Goal: Task Accomplishment & Management: Use online tool/utility

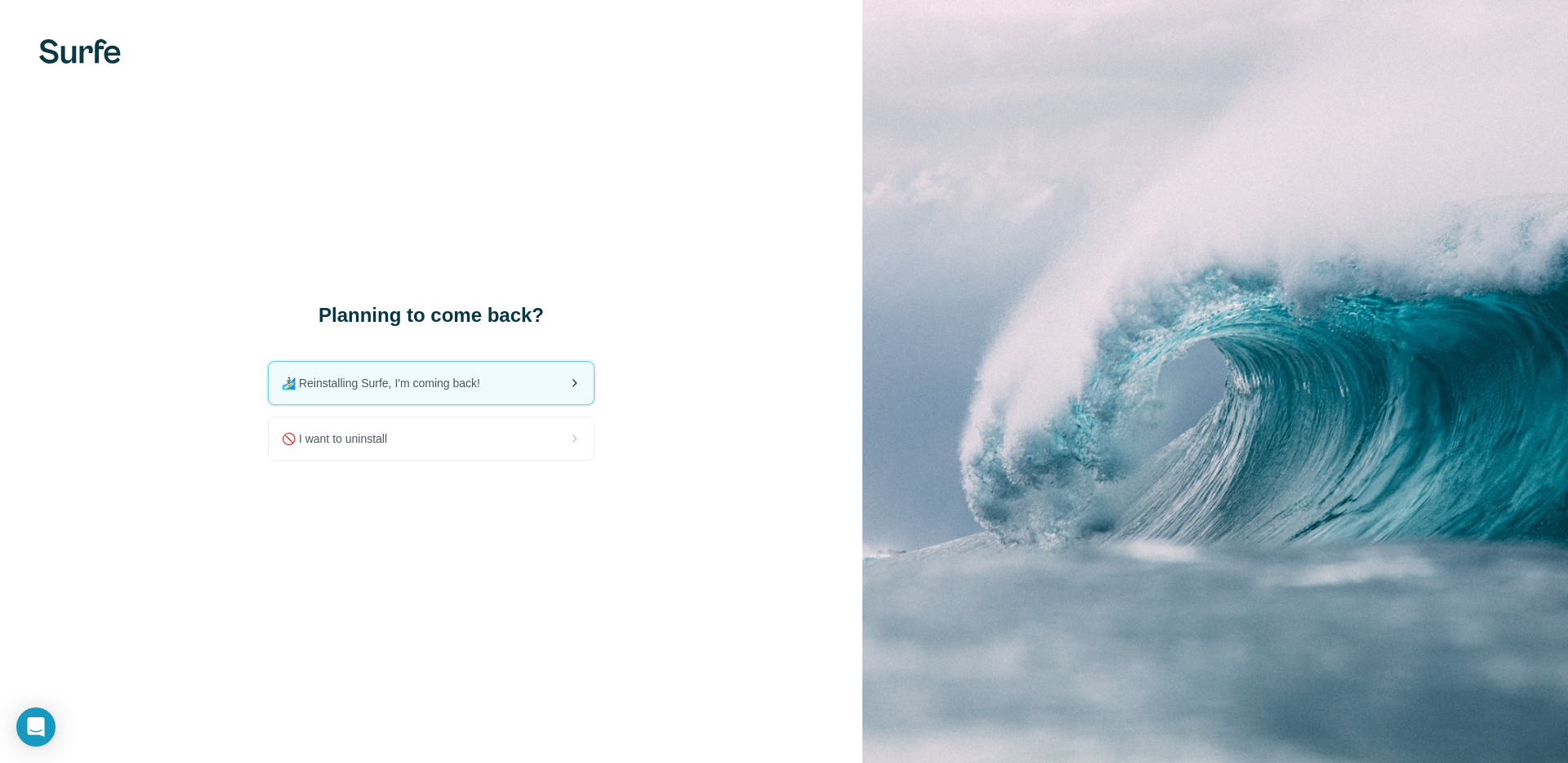
click at [516, 373] on div "🏄🏻‍♂️ Reinstalling Surfe, I'm coming back!" at bounding box center [431, 382] width 325 height 42
